Goal: Contribute content: Contribute content

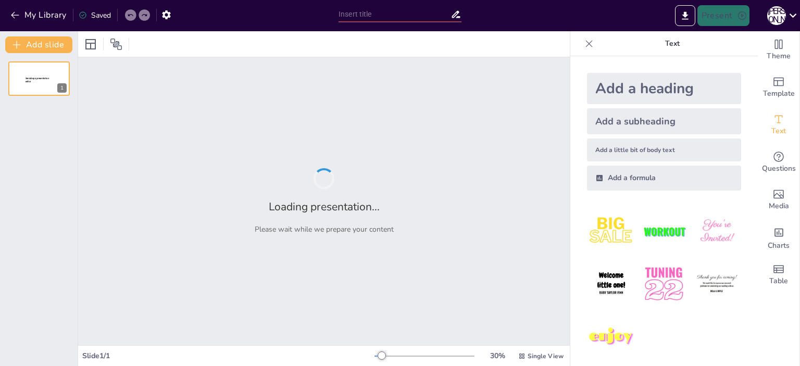
type input "Швеция: География и Основные Данные"
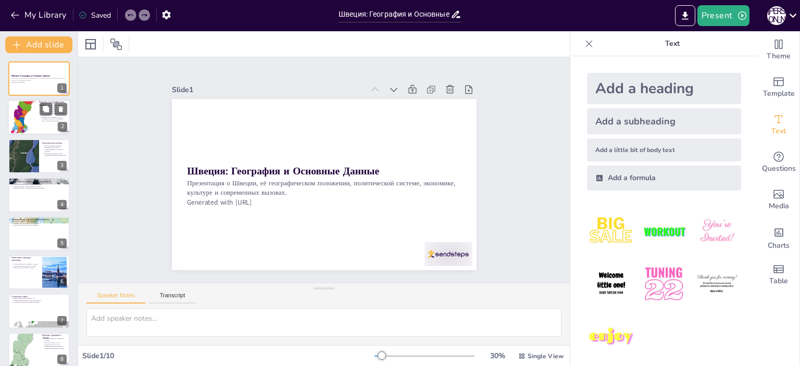
scroll to position [86, 0]
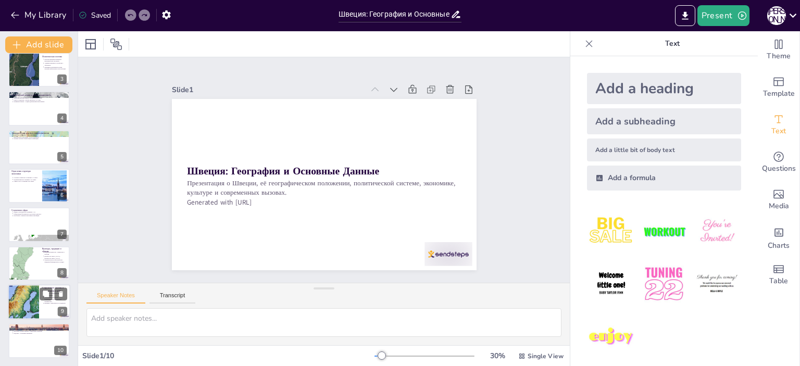
click at [26, 301] on div at bounding box center [23, 302] width 31 height 60
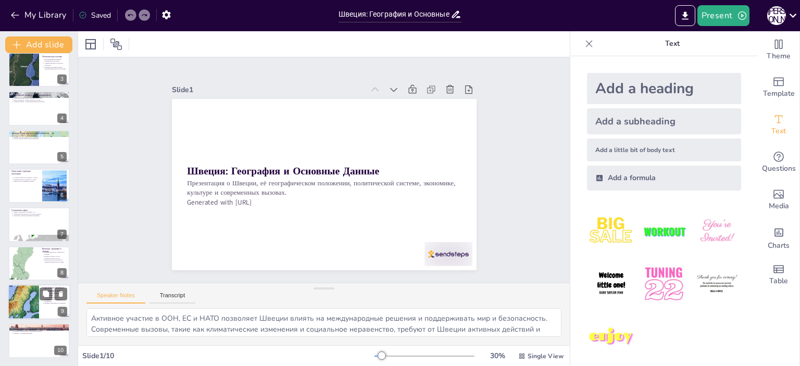
scroll to position [87, 0]
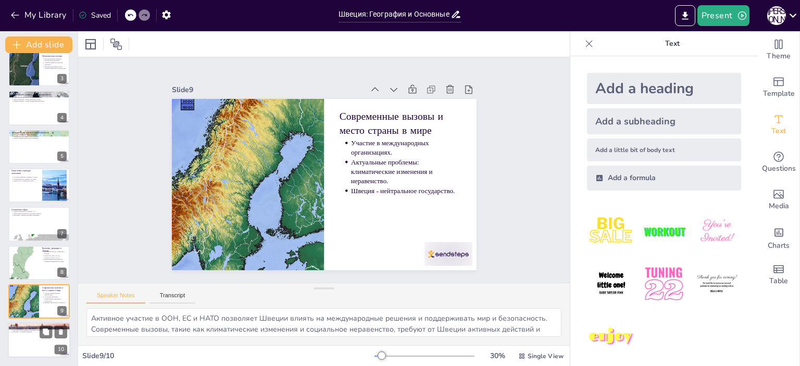
click at [23, 344] on div at bounding box center [39, 340] width 62 height 35
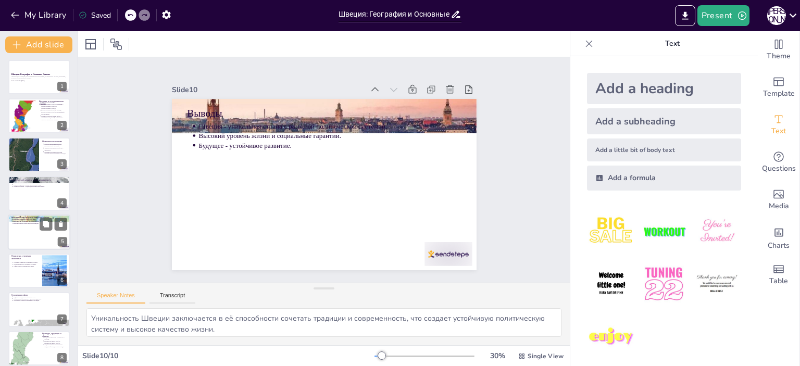
scroll to position [0, 0]
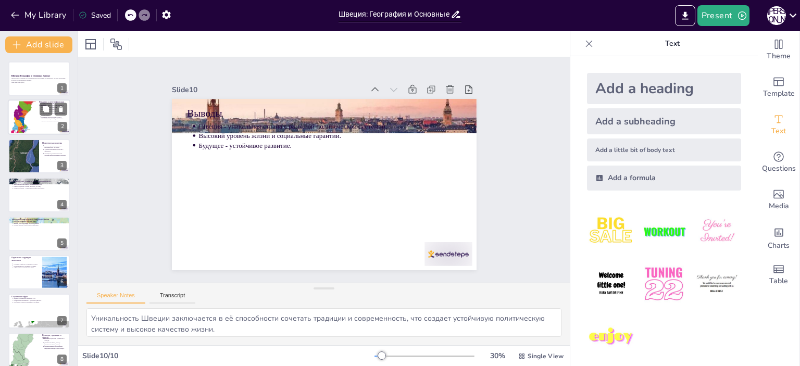
click at [20, 109] on div at bounding box center [23, 117] width 25 height 59
type textarea "Швеция занимает стратегически важное положение в [GEOGRAPHIC_DATA], что делает …"
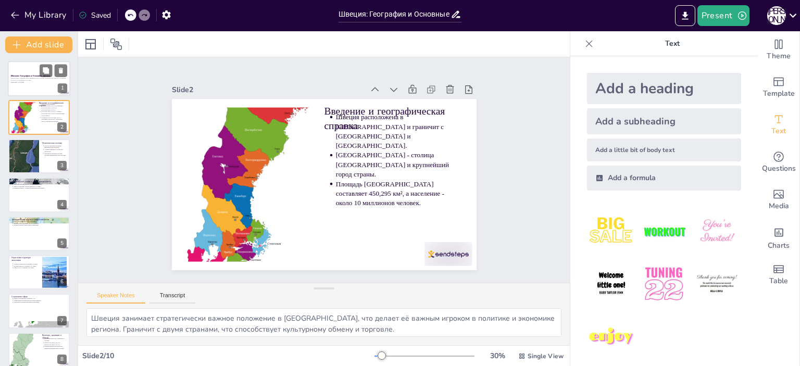
click at [23, 76] on strong "Швеция: География и Основные Данные" at bounding box center [31, 75] width 40 height 3
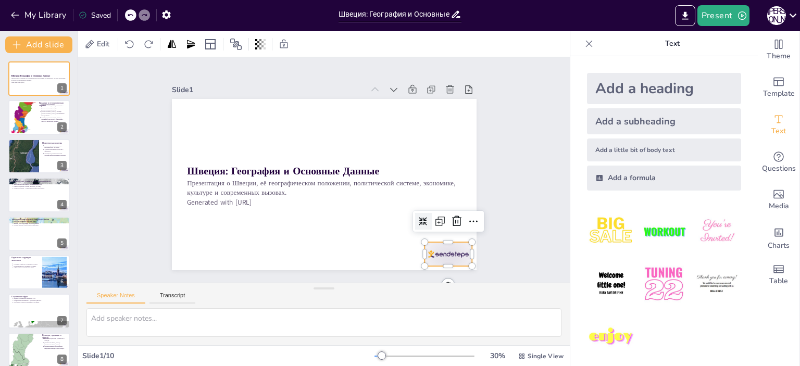
click at [442, 270] on div at bounding box center [415, 288] width 53 height 37
click at [446, 115] on icon at bounding box center [451, 106] width 18 height 18
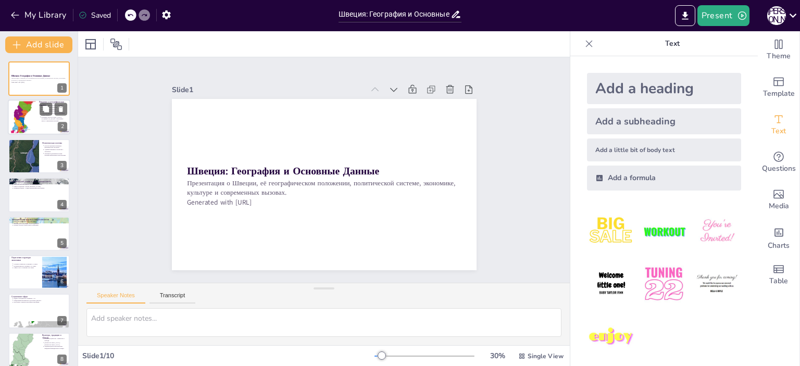
click at [38, 113] on div at bounding box center [39, 117] width 62 height 35
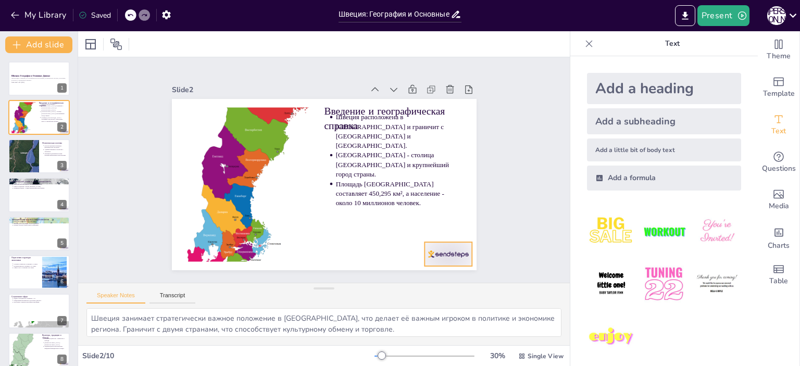
click at [335, 293] on div at bounding box center [313, 319] width 44 height 53
click at [222, 250] on icon at bounding box center [213, 258] width 17 height 17
click at [35, 150] on div at bounding box center [23, 156] width 31 height 71
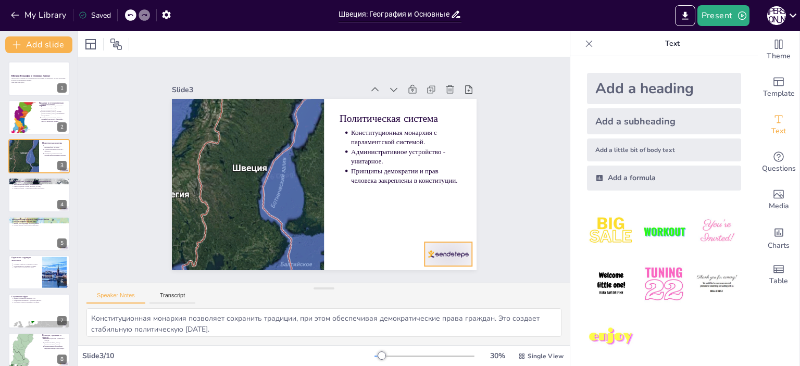
click at [435, 80] on div at bounding box center [420, 55] width 29 height 50
click at [459, 169] on icon at bounding box center [465, 162] width 12 height 13
click at [26, 196] on div at bounding box center [39, 194] width 62 height 35
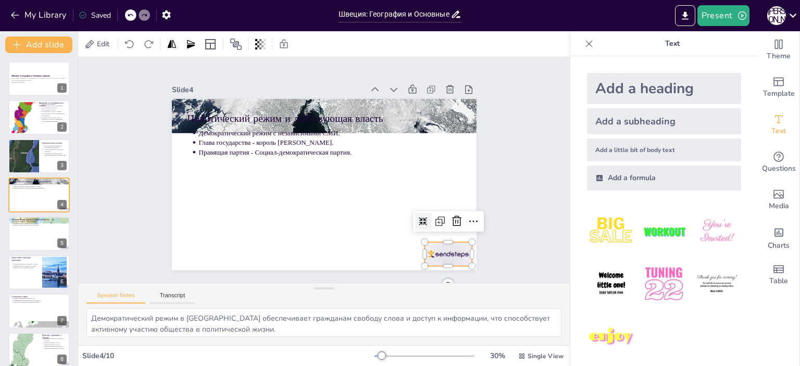
click at [441, 230] on div at bounding box center [467, 211] width 53 height 37
click at [324, 304] on icon at bounding box center [316, 312] width 16 height 16
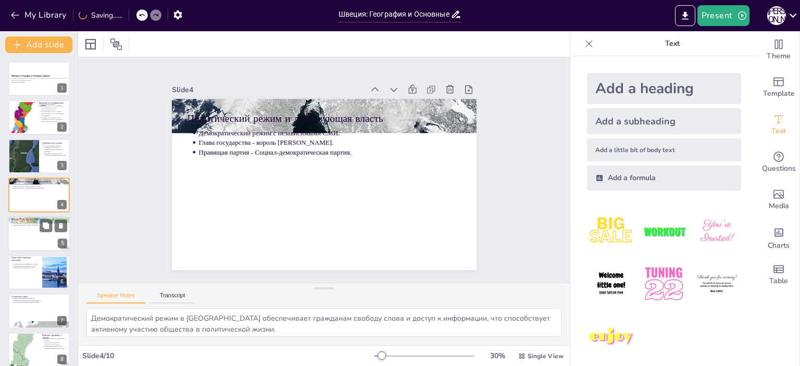
click at [10, 237] on div at bounding box center [39, 233] width 62 height 35
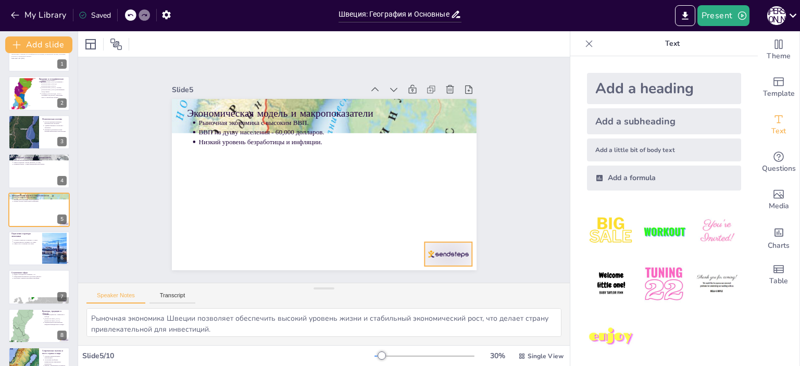
click at [318, 291] on div at bounding box center [297, 317] width 41 height 53
click at [311, 38] on icon at bounding box center [302, 29] width 17 height 17
click at [23, 251] on div at bounding box center [39, 248] width 62 height 35
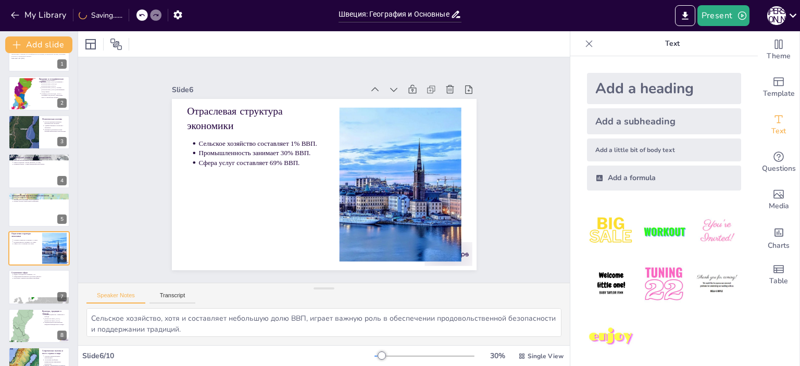
scroll to position [62, 0]
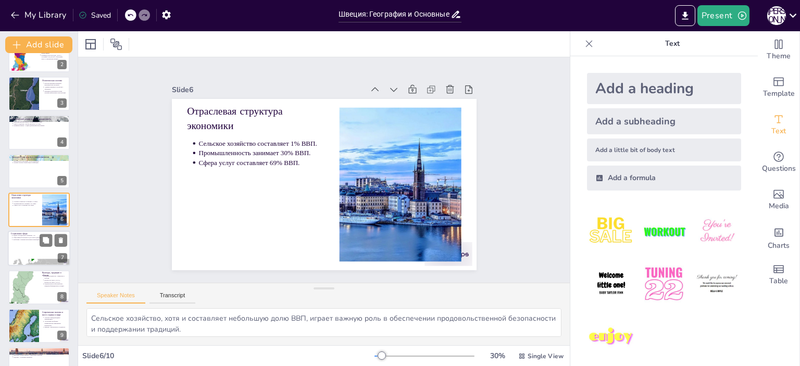
click at [26, 258] on div at bounding box center [39, 248] width 62 height 35
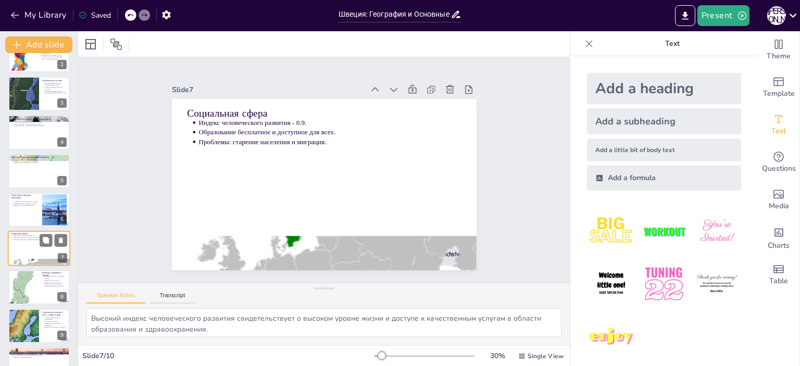
scroll to position [87, 0]
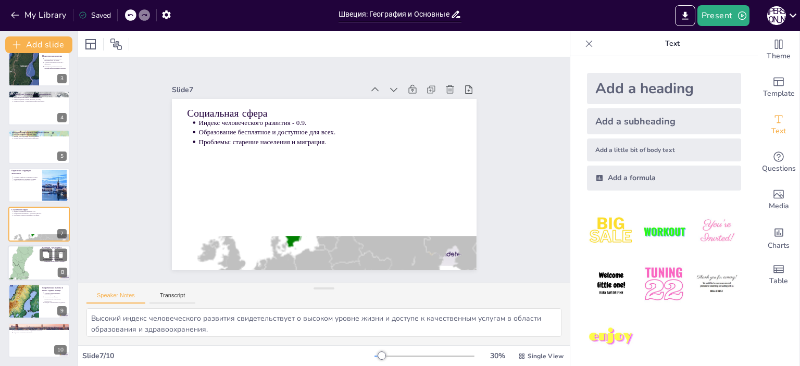
click at [28, 257] on div at bounding box center [23, 262] width 31 height 71
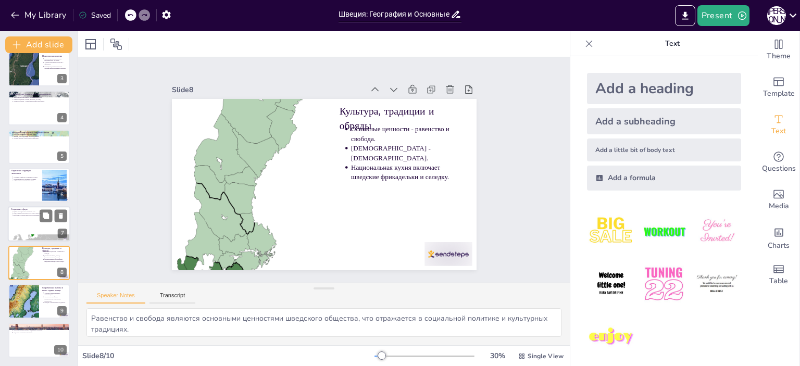
click at [20, 209] on p "Социальная сфера" at bounding box center [39, 209] width 56 height 3
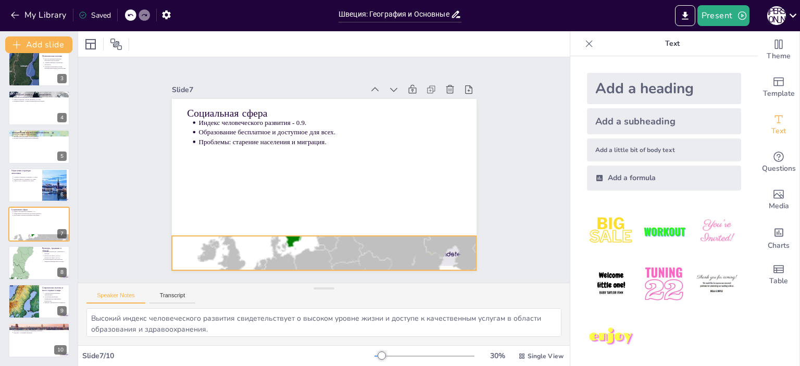
click at [440, 249] on div at bounding box center [262, 226] width 386 height 390
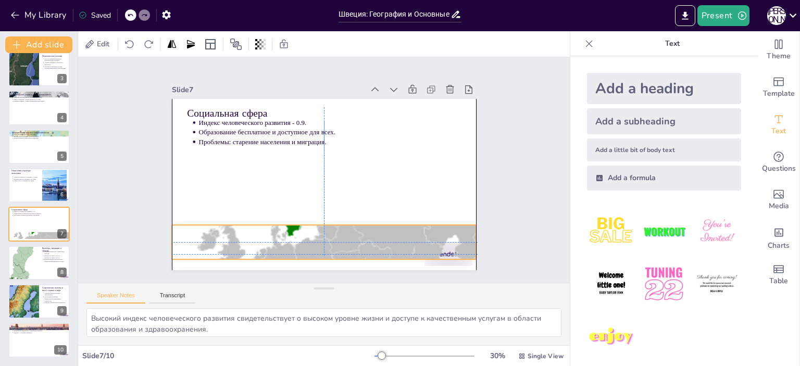
drag, startPoint x: 440, startPoint y: 249, endPoint x: 440, endPoint y: 215, distance: 33.8
click at [440, 215] on div at bounding box center [281, 228] width 390 height 377
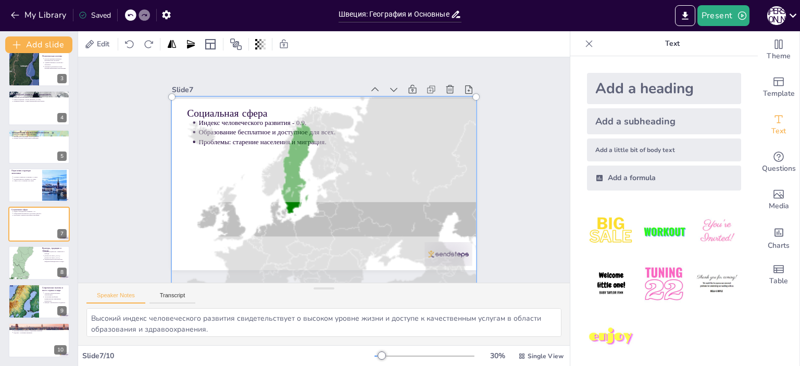
click at [448, 251] on div at bounding box center [277, 185] width 342 height 381
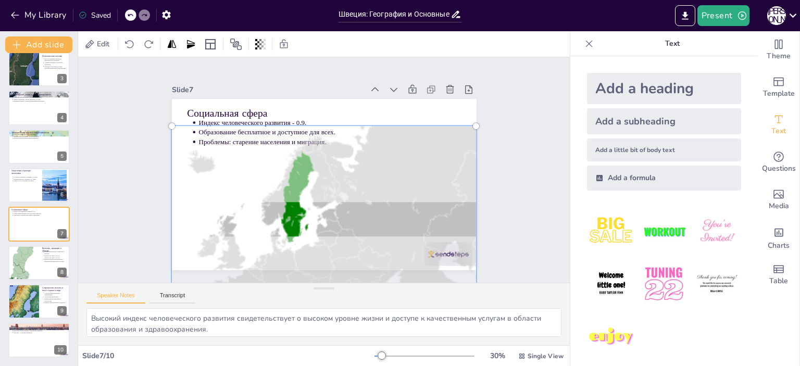
drag, startPoint x: 414, startPoint y: 231, endPoint x: 416, endPoint y: 259, distance: 28.7
click at [416, 259] on div at bounding box center [260, 124] width 394 height 408
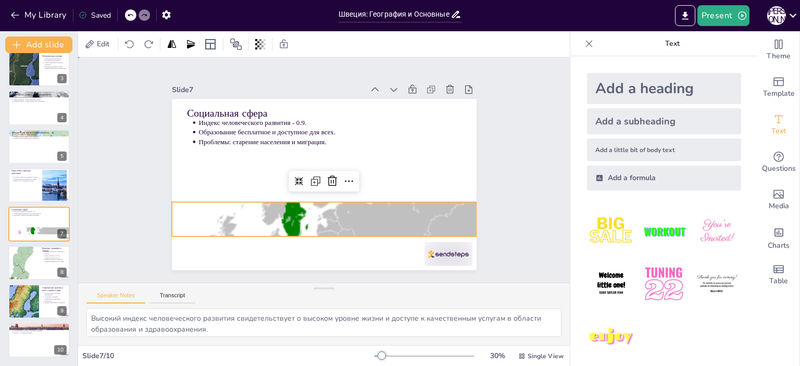
click at [528, 218] on div "Slide 1 Швеция: География и Основные Данные Презентация о [GEOGRAPHIC_DATA], её…" at bounding box center [323, 170] width 527 height 322
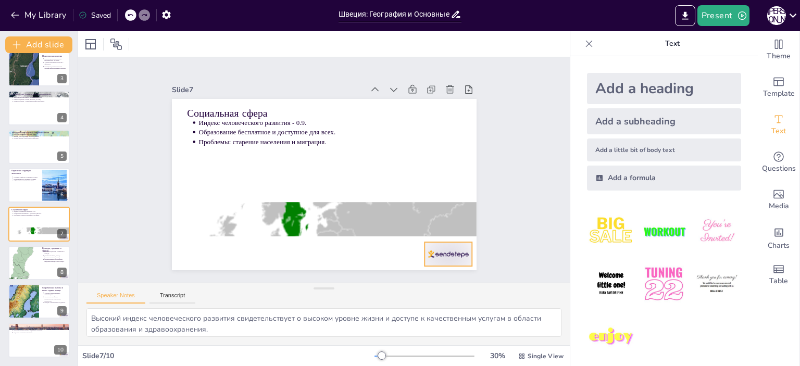
click at [211, 249] on div at bounding box center [189, 235] width 44 height 53
click at [369, 299] on icon at bounding box center [360, 308] width 18 height 18
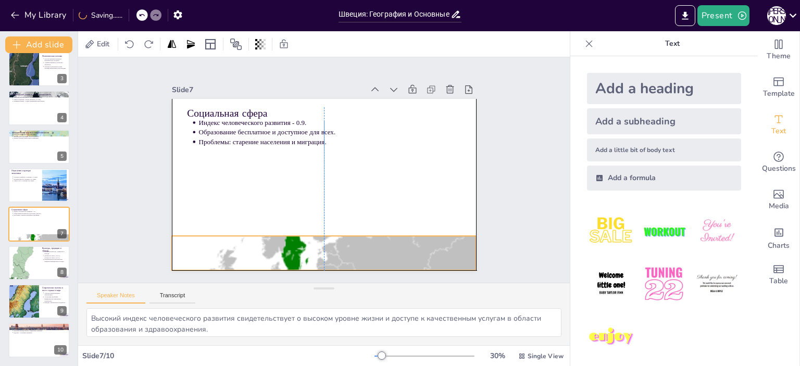
drag, startPoint x: 428, startPoint y: 219, endPoint x: 429, endPoint y: 253, distance: 34.4
click at [429, 253] on div at bounding box center [249, 254] width 390 height 386
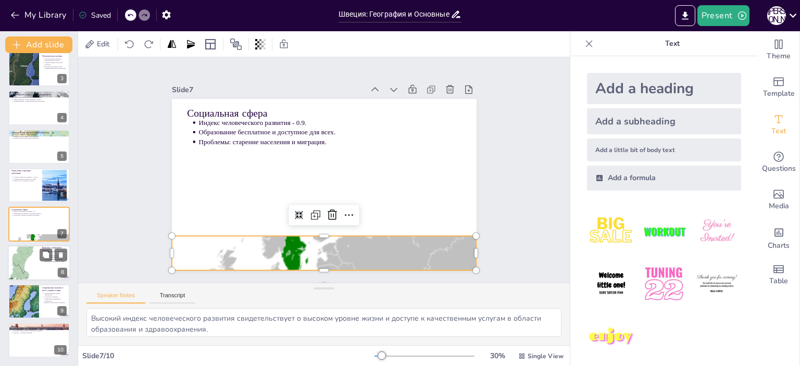
click at [9, 264] on div at bounding box center [23, 262] width 31 height 71
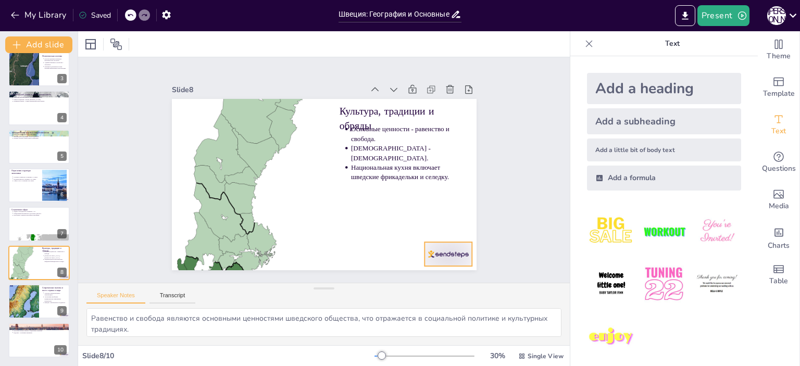
click at [335, 293] on div at bounding box center [313, 319] width 44 height 53
click at [400, 291] on icon at bounding box center [391, 300] width 18 height 18
drag, startPoint x: 28, startPoint y: 301, endPoint x: 35, endPoint y: 299, distance: 7.6
click at [29, 302] on div at bounding box center [23, 302] width 31 height 60
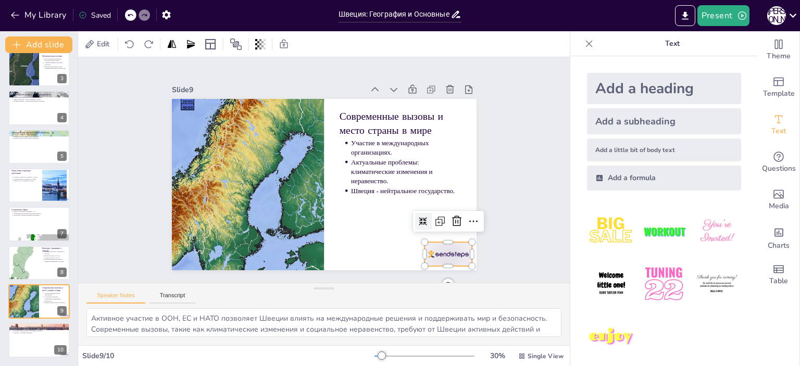
click at [369, 293] on div at bounding box center [344, 318] width 49 height 51
click at [456, 200] on icon at bounding box center [463, 192] width 15 height 15
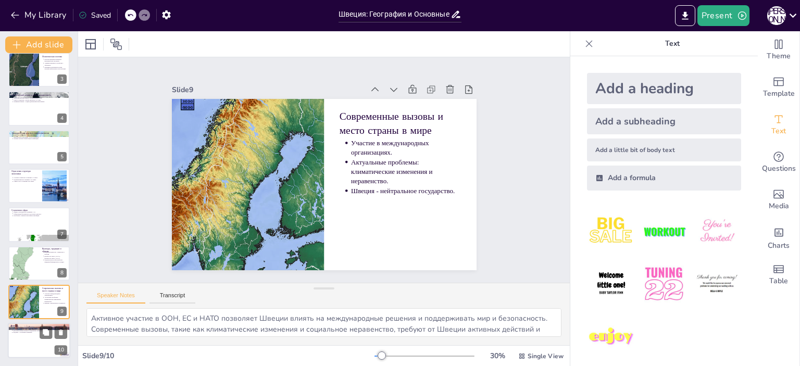
click at [23, 345] on div at bounding box center [39, 340] width 62 height 35
type textarea "Уникальность Швеции заключается в её способности сочетать традиции и современно…"
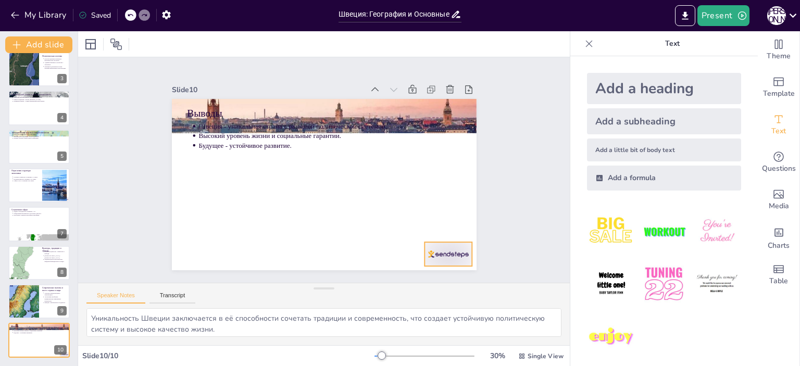
click at [201, 181] on div at bounding box center [174, 159] width 53 height 44
click at [213, 238] on icon at bounding box center [205, 247] width 18 height 18
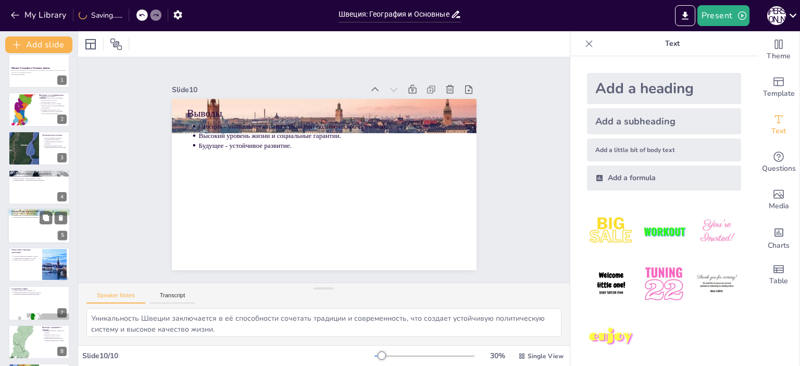
scroll to position [0, 0]
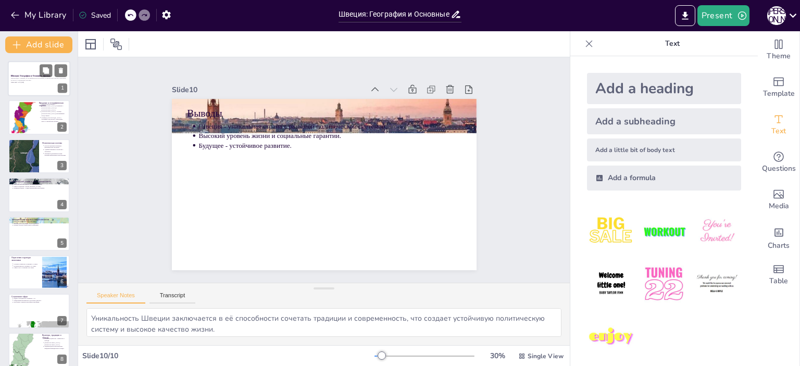
click at [29, 82] on p "Generated with [URL]" at bounding box center [39, 82] width 56 height 2
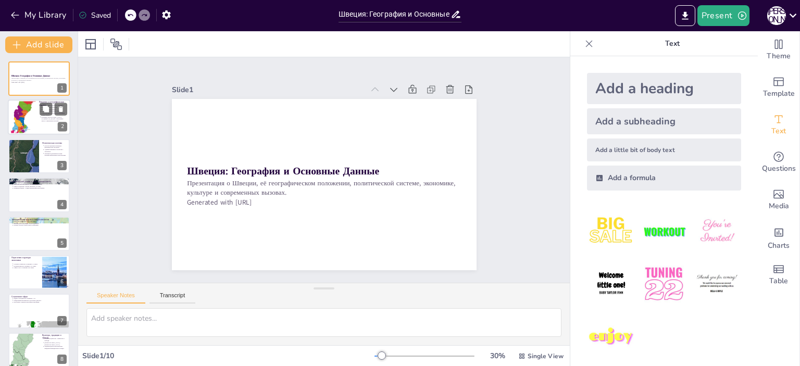
click at [31, 112] on div at bounding box center [23, 117] width 25 height 59
type textarea "Швеция занимает стратегически важное положение в [GEOGRAPHIC_DATA], что делает …"
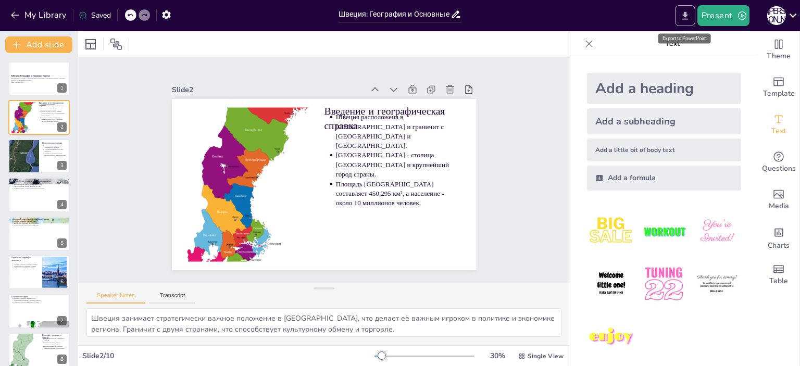
click at [687, 14] on icon "Export to PowerPoint" at bounding box center [684, 15] width 11 height 11
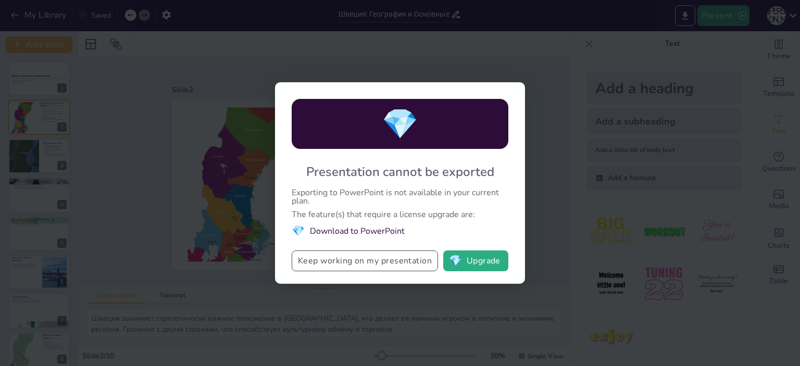
click at [373, 266] on button "Keep working on my presentation" at bounding box center [364, 260] width 146 height 21
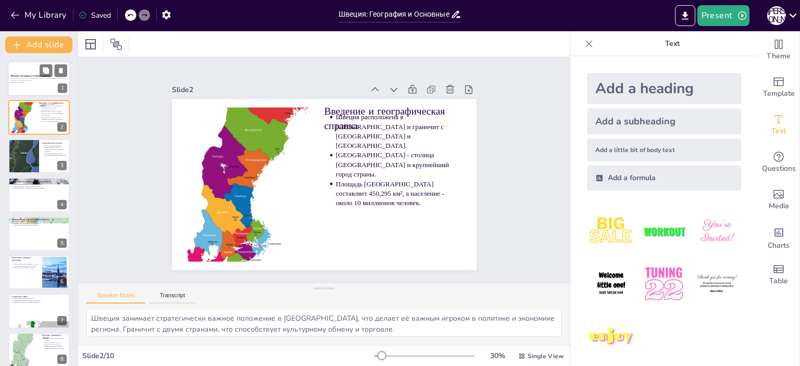
click at [36, 80] on p "Презентация о Швеции, её географическом положении, политической системе, эконом…" at bounding box center [39, 80] width 56 height 4
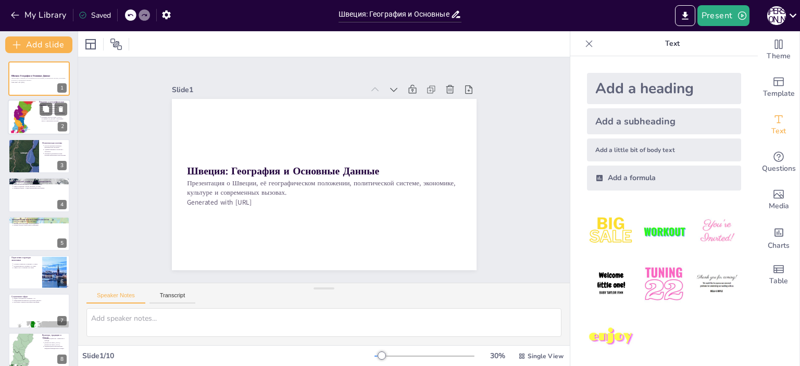
click at [31, 125] on div at bounding box center [23, 117] width 25 height 59
type textarea "Швеция занимает стратегически важное положение в [GEOGRAPHIC_DATA], что делает …"
